Goal: Transaction & Acquisition: Subscribe to service/newsletter

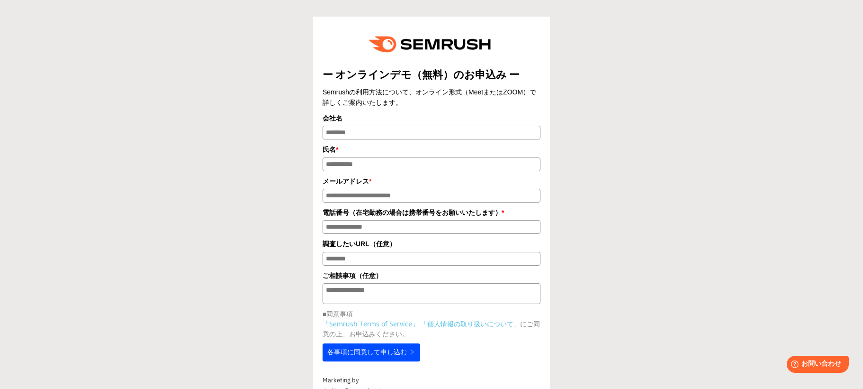
click at [617, 201] on div "ー オンラインデモ（無料）のお申込み ー Semrushの利用方法について、オンライン形式（MeetまたはZOOM）で詳しくご案内いたします。 会社名 氏名 …" at bounding box center [431, 211] width 379 height 388
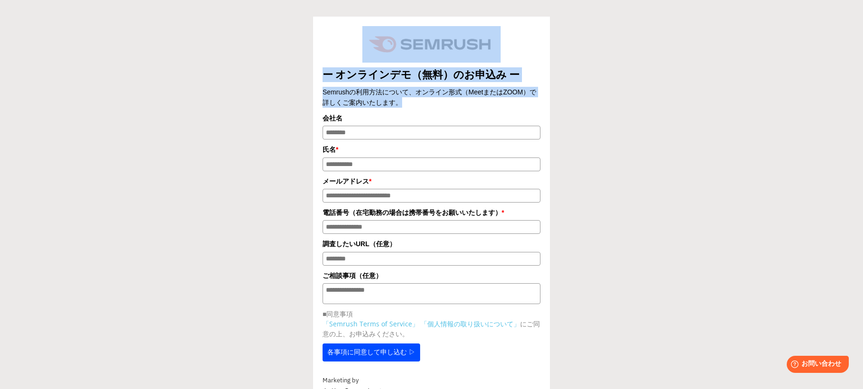
drag, startPoint x: 418, startPoint y: 108, endPoint x: 357, endPoint y: 35, distance: 94.6
click at [357, 35] on div "ー オンラインデモ（無料）のお申込み ー Semrushの利用方法について、オンライン形式（MeetまたはZOOM）で詳しくご案内いたします。 会社名 氏名 …" at bounding box center [432, 193] width 218 height 335
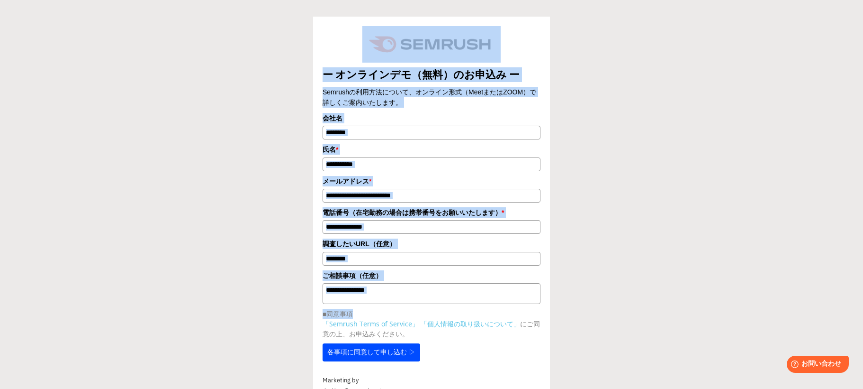
drag, startPoint x: 393, startPoint y: 317, endPoint x: 304, endPoint y: 56, distance: 275.5
click at [304, 56] on div "ー オンラインデモ（無料）のお申込み ー Semrushの利用方法について、オンライン形式（MeetまたはZOOM）で詳しくご案内いたします。 会社名 氏名 …" at bounding box center [431, 211] width 379 height 388
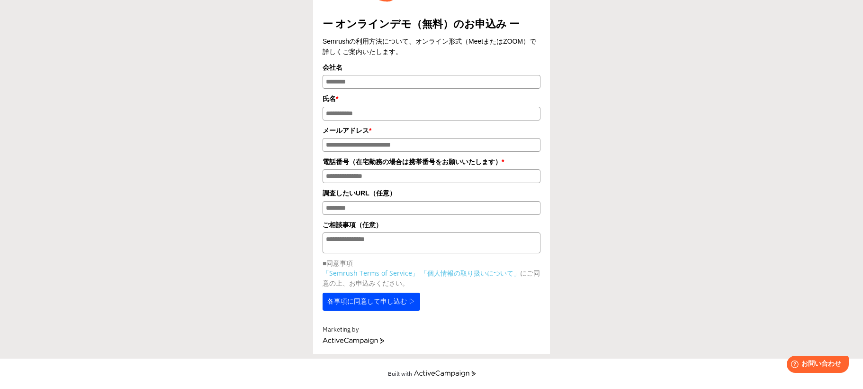
scroll to position [56, 0]
drag, startPoint x: 304, startPoint y: 53, endPoint x: 582, endPoint y: 405, distance: 448.4
click at [582, 338] on html "ー オンラインデモ（無料）のお申込み ー Semrushの利用方法について、オンライン形式（MeetまたはZOOM）で詳しくご案内いたします。 会社名 氏名 *" at bounding box center [431, 143] width 863 height 389
click at [588, 378] on div "Built with" at bounding box center [431, 373] width 863 height 30
click at [643, 309] on div "ー オンラインデモ（無料）のお申込み ー Semrushの利用方法について、オンライン形式（MeetまたはZOOM）で詳しくご案内いたします。 会社名 氏名 …" at bounding box center [432, 154] width 854 height 400
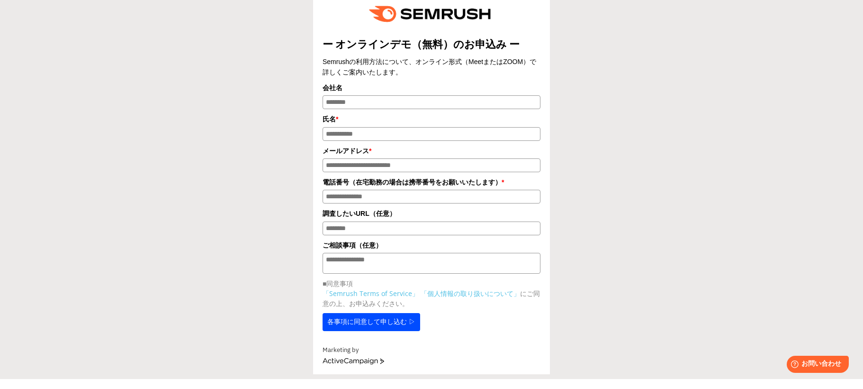
scroll to position [0, 0]
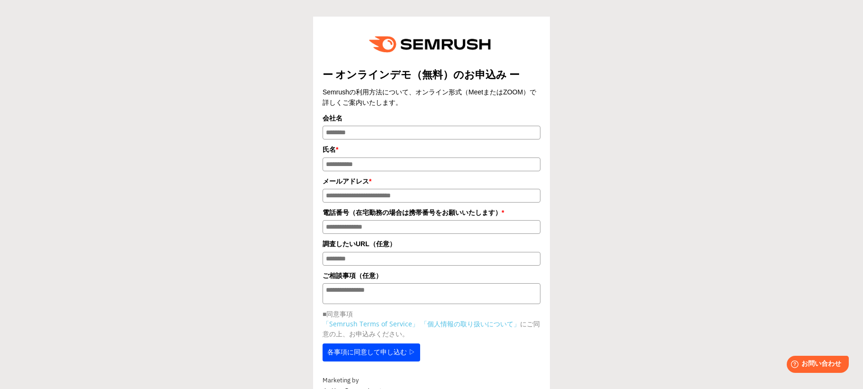
click at [239, 156] on div "ー オンラインデモ（無料）のお申込み ー Semrushの利用方法について、オンライン形式（MeetまたはZOOM）で詳しくご案内いたします。 会社名 氏名 …" at bounding box center [432, 205] width 854 height 400
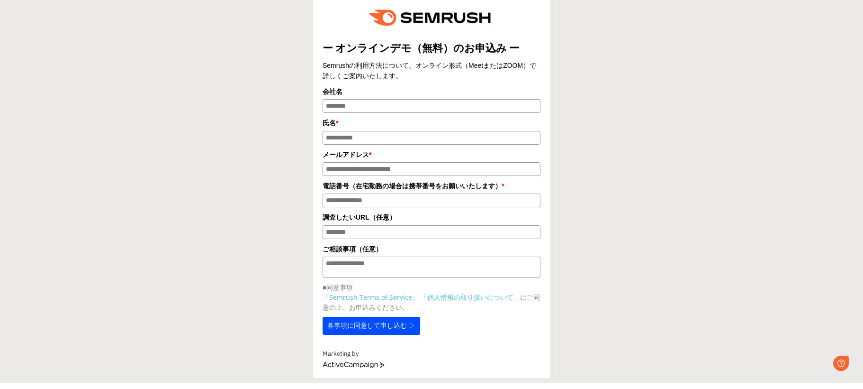
scroll to position [56, 0]
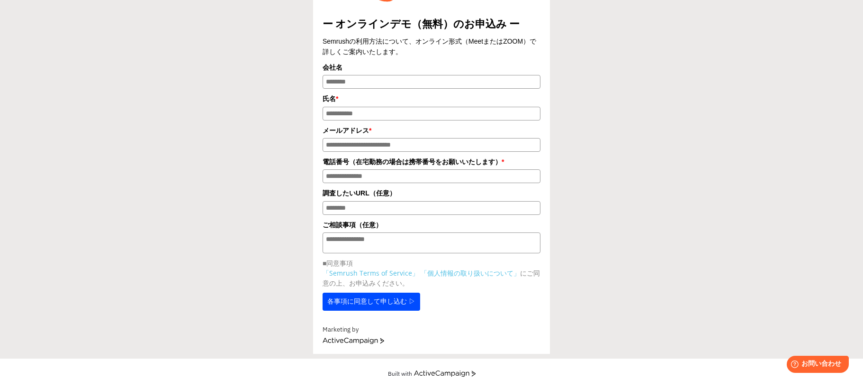
click at [694, 100] on div "ー オンラインデモ（無料）のお申込み ー Semrushの利用方法について、オンライン形式（MeetまたはZOOM）で詳しくご案内いたします。 会社名 氏名 …" at bounding box center [432, 154] width 854 height 400
click at [737, 112] on div "ー オンラインデモ（無料）のお申込み ー Semrushの利用方法について、オンライン形式（MeetまたはZOOM）で詳しくご案内いたします。 会社名 氏名 …" at bounding box center [432, 154] width 854 height 400
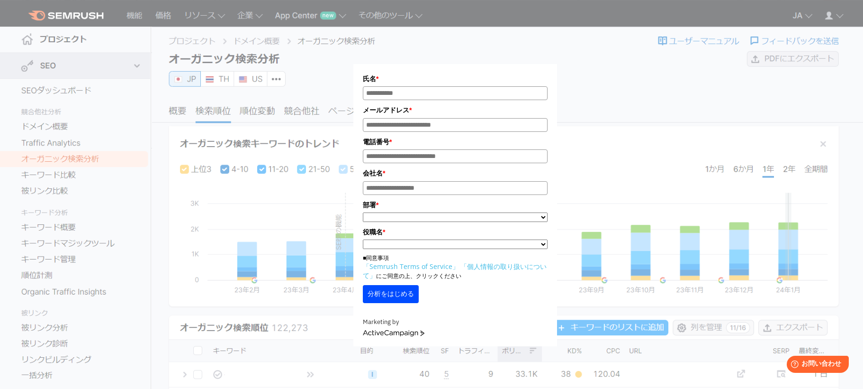
click at [518, 54] on div "氏名 * メールアドレス * 電話番号 * 会社名 * *" at bounding box center [456, 199] width 204 height 294
